Goal: Find specific page/section: Find specific page/section

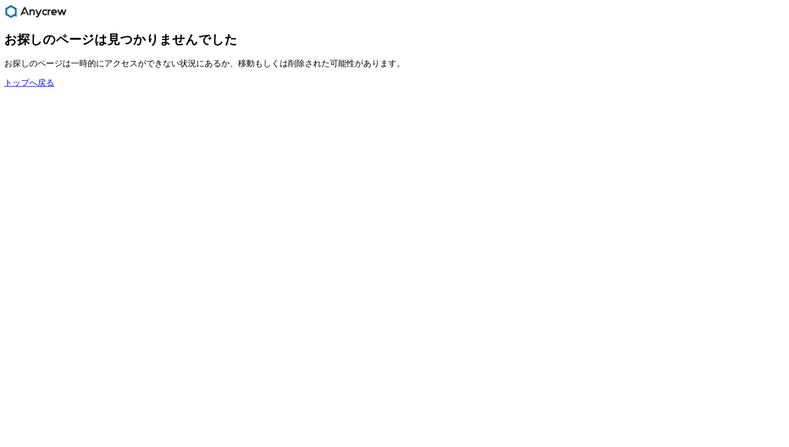
click at [44, 87] on link "トップへ戻る" at bounding box center [29, 82] width 50 height 9
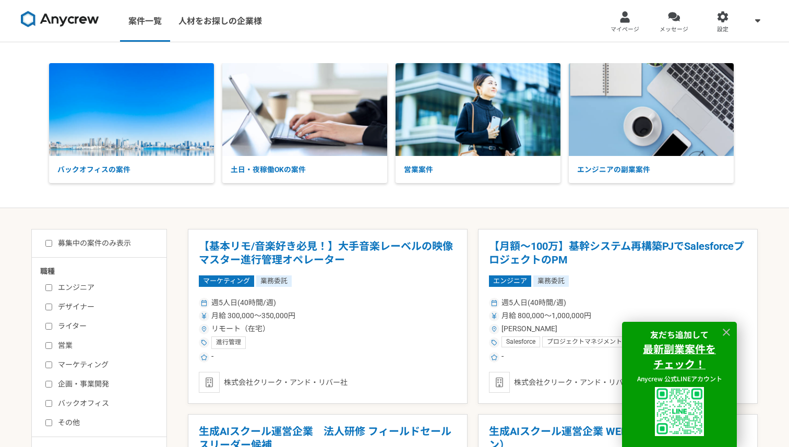
click at [51, 342] on input "営業" at bounding box center [48, 345] width 7 height 7
checkbox input "true"
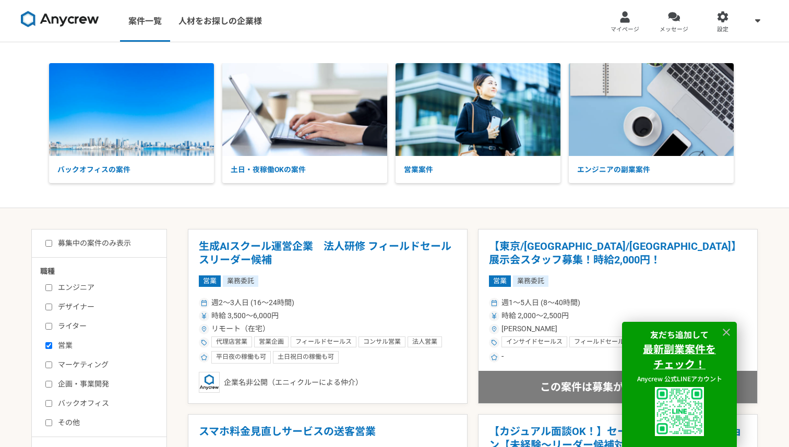
click at [551, 26] on nav "案件一覧 人材をお探しの企業様 マイページ メッセージ 設定" at bounding box center [394, 21] width 789 height 42
